Goal: Information Seeking & Learning: Find specific page/section

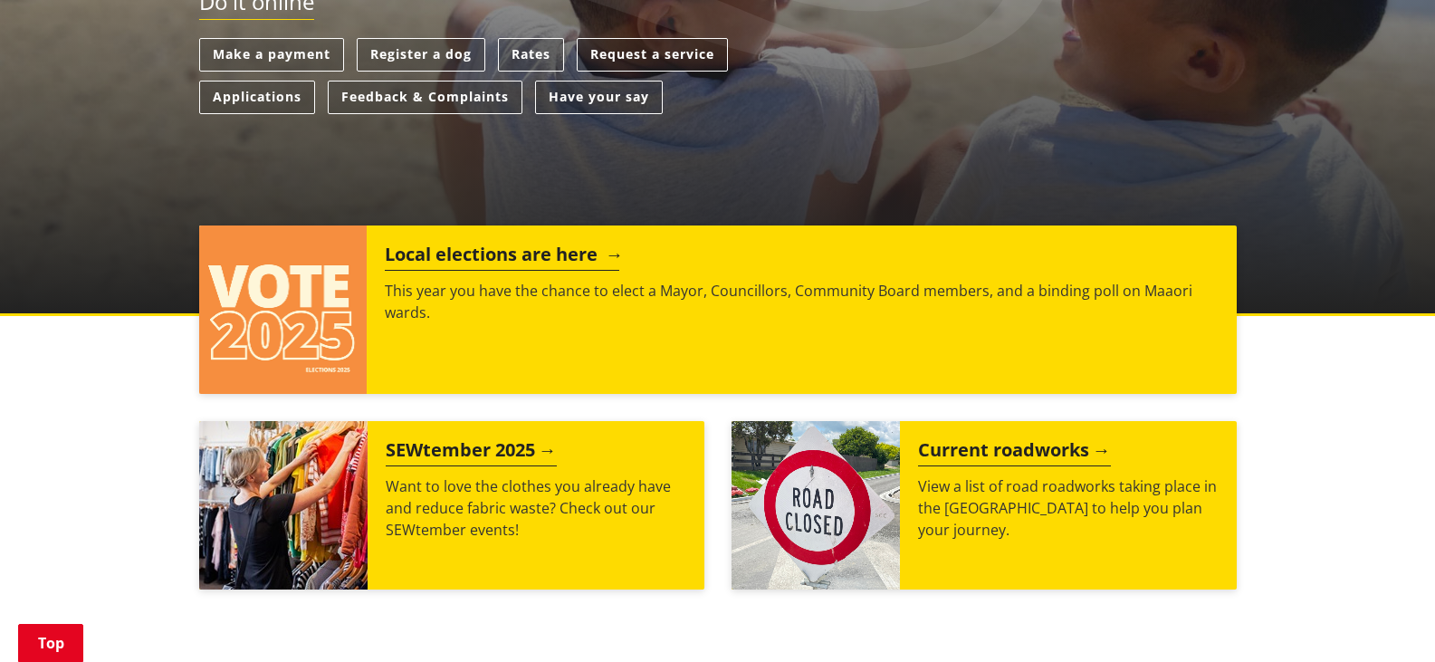
scroll to position [543, 0]
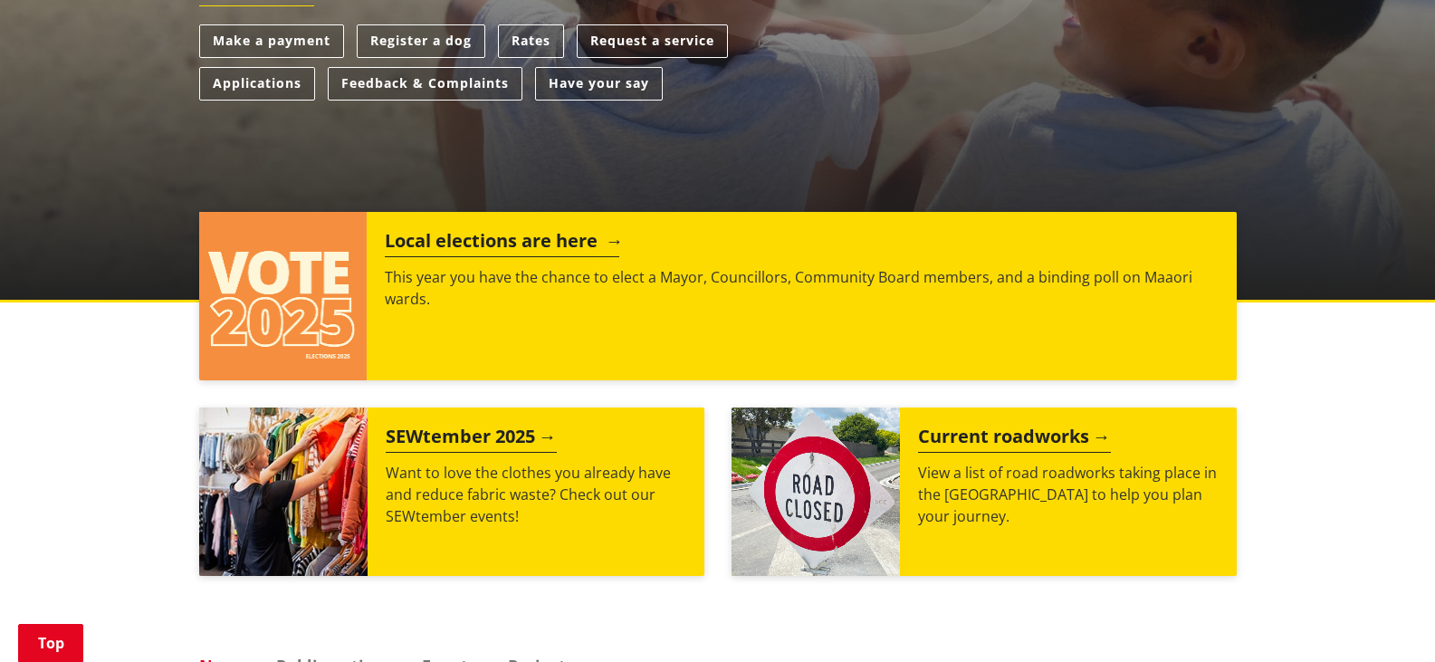
click at [440, 246] on h2 "Local elections are here" at bounding box center [502, 243] width 235 height 27
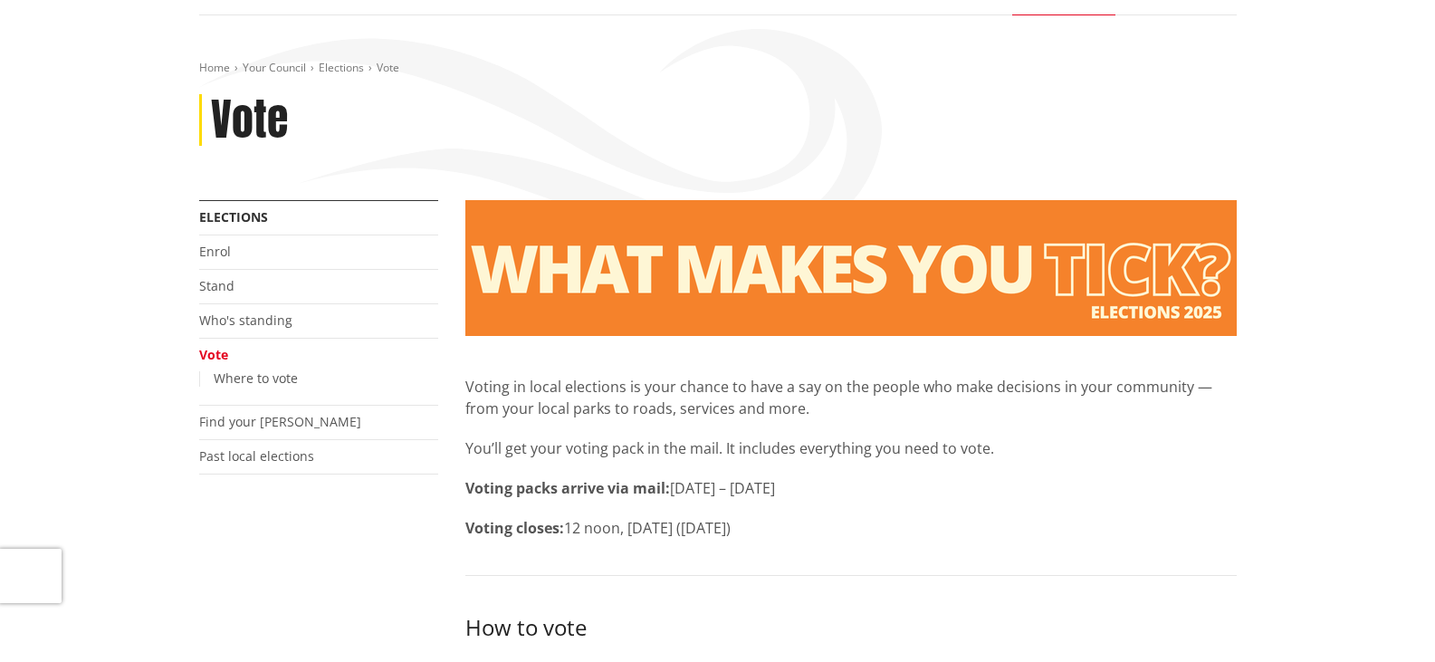
scroll to position [181, 0]
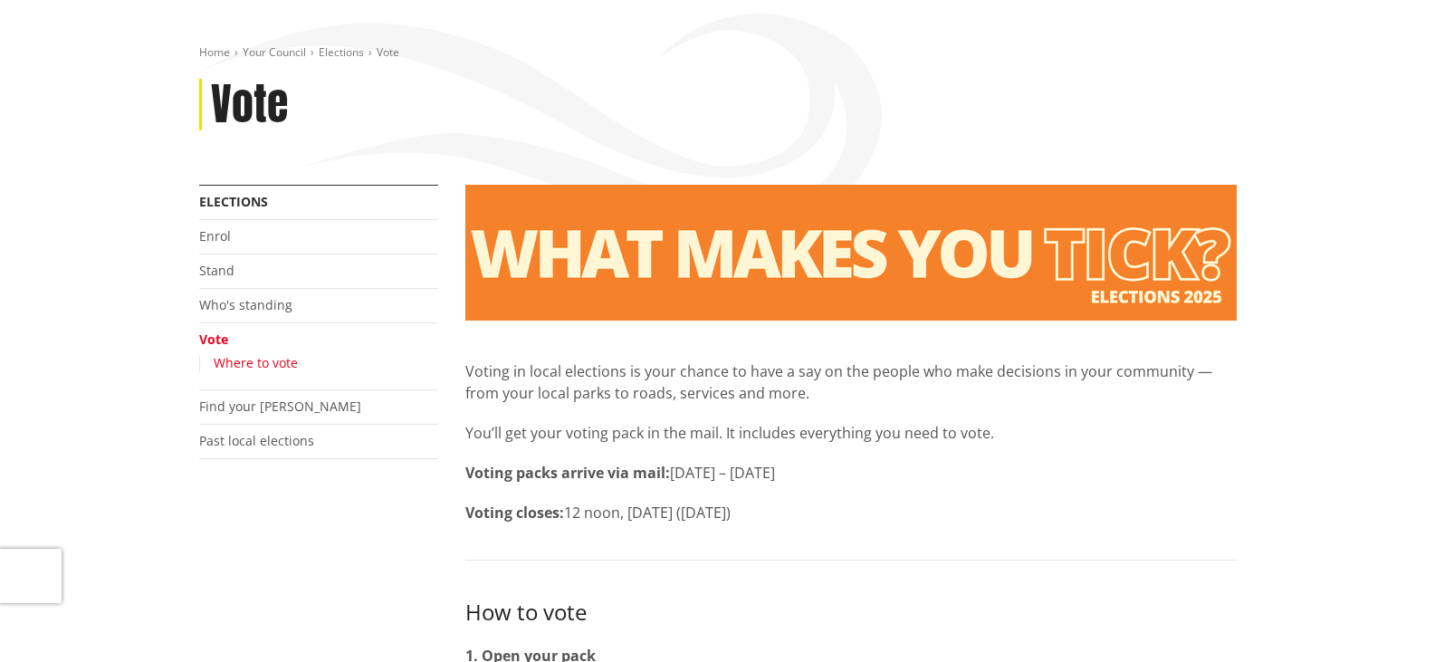
click at [287, 366] on link "Where to vote" at bounding box center [256, 362] width 84 height 17
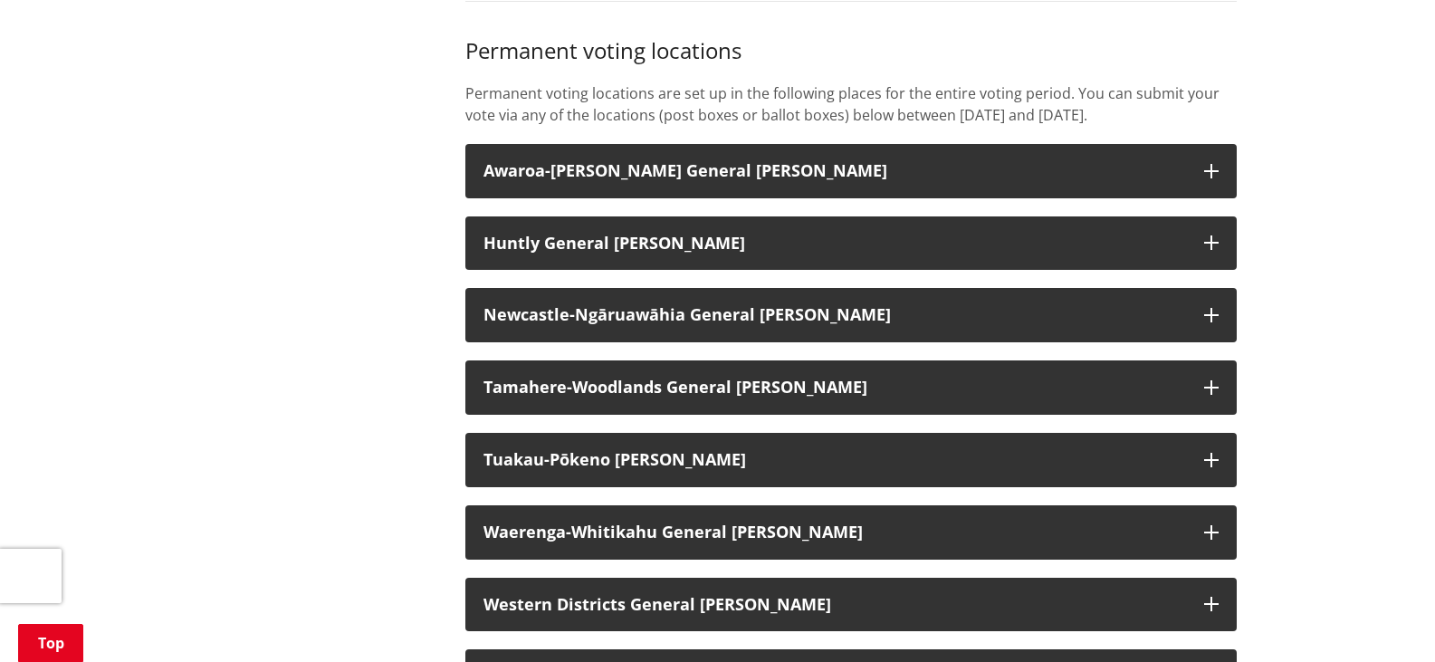
scroll to position [1449, 0]
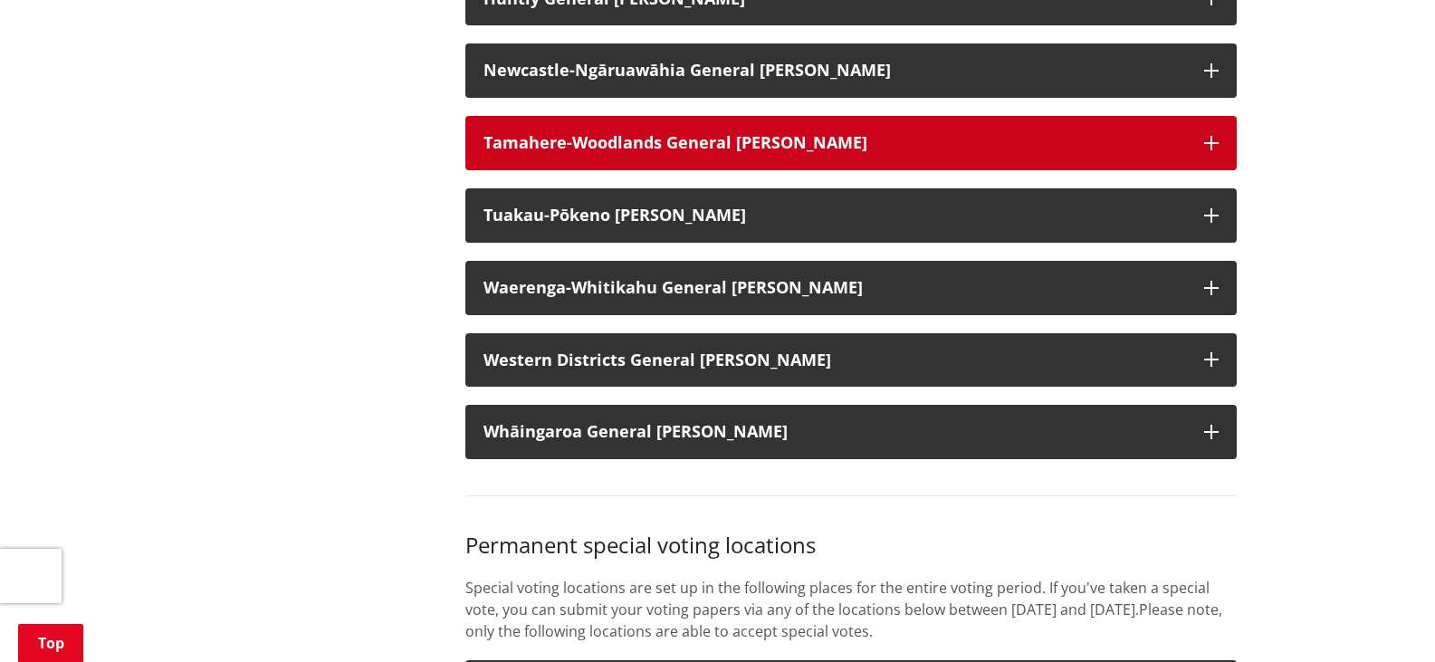
click at [1193, 138] on button "Tamahere-Woodlands General [PERSON_NAME]" at bounding box center [851, 143] width 772 height 54
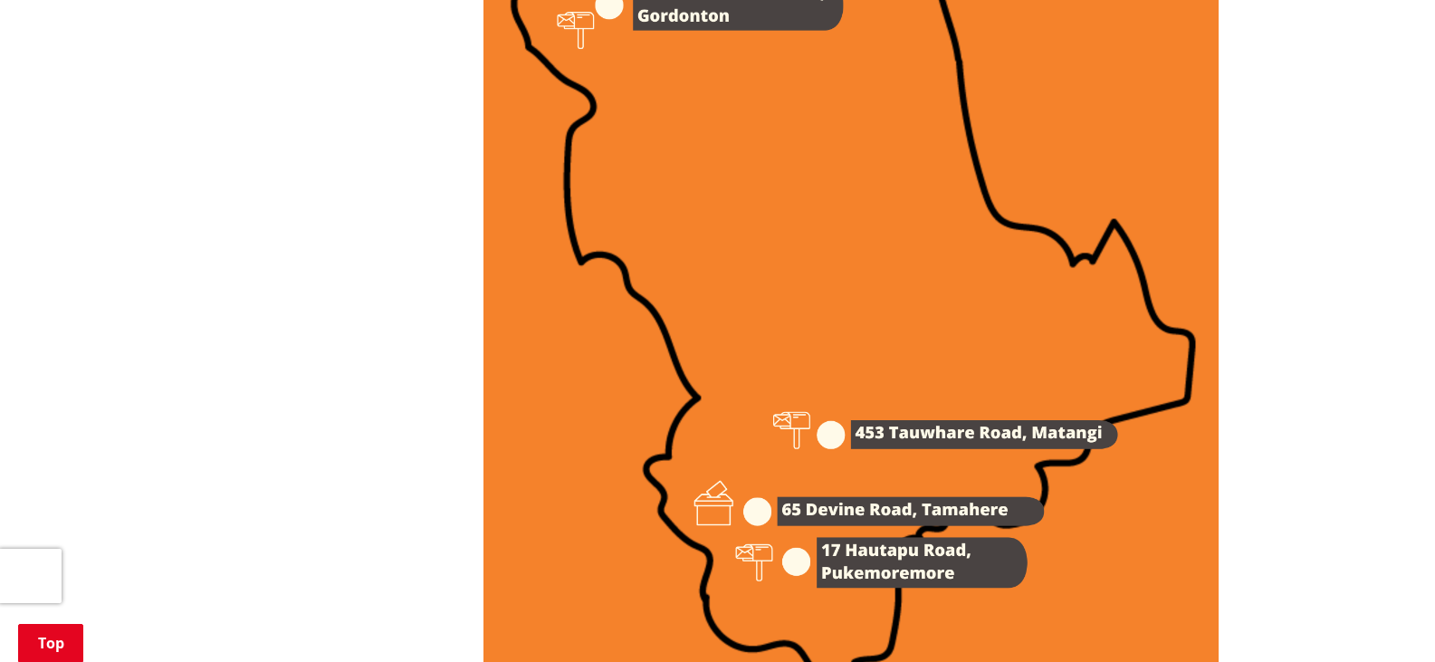
scroll to position [2445, 0]
